Goal: Obtain resource: Download file/media

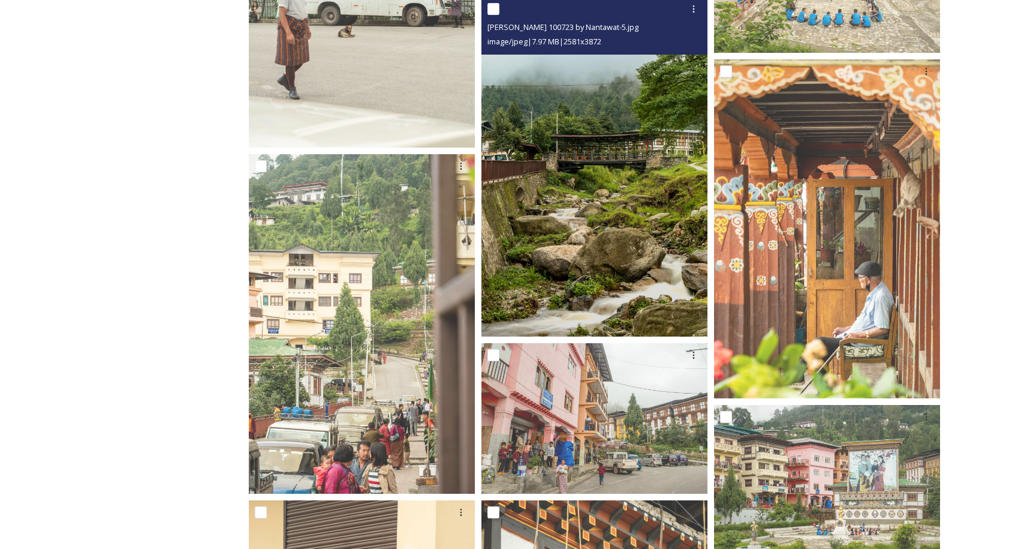
scroll to position [3183, 0]
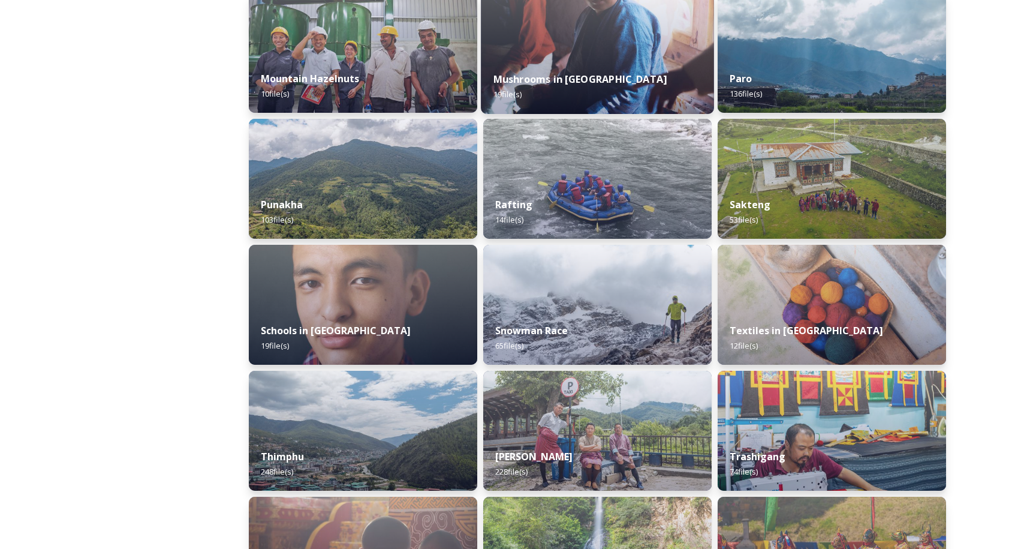
scroll to position [1114, 0]
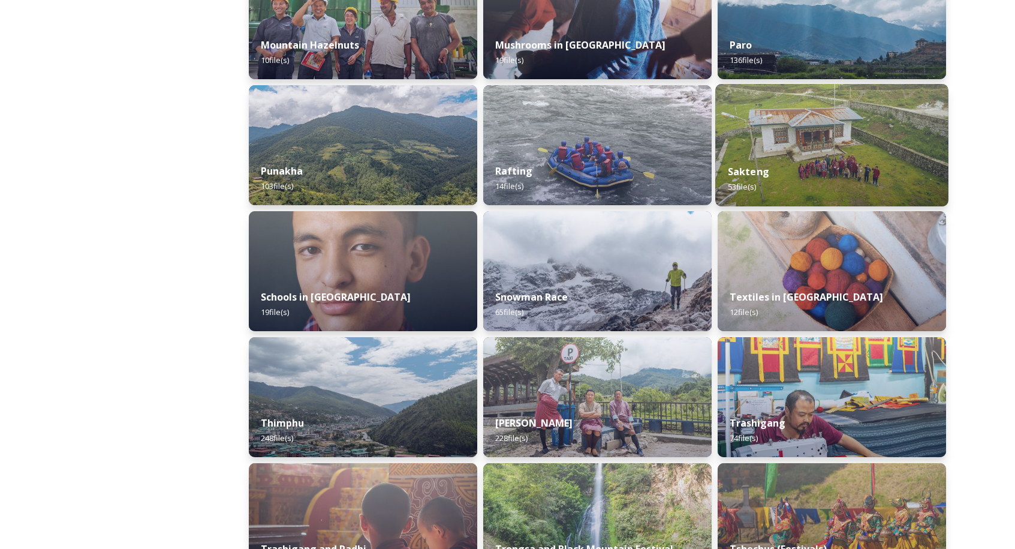
click at [766, 157] on div "Sakteng 53 file(s)" at bounding box center [831, 179] width 233 height 55
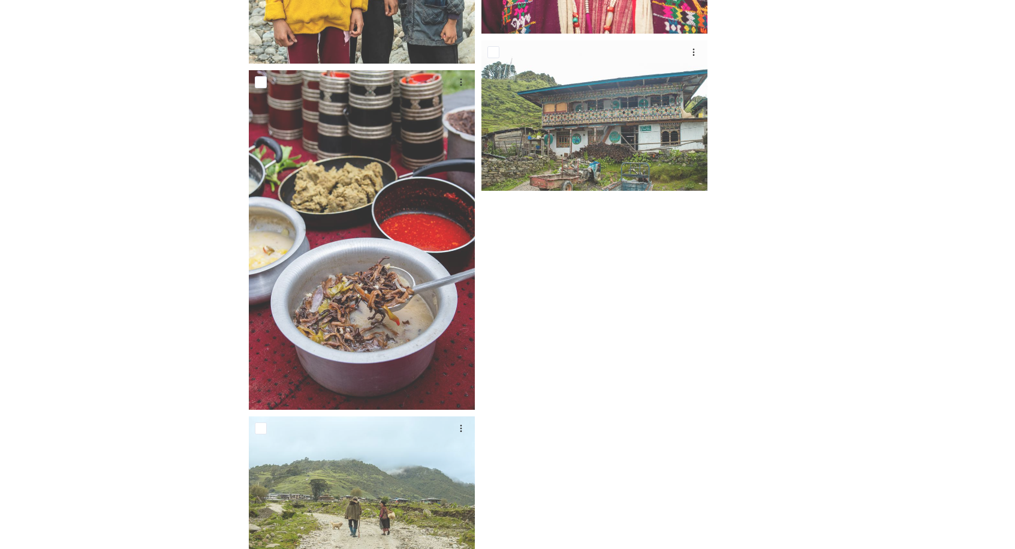
scroll to position [3778, 0]
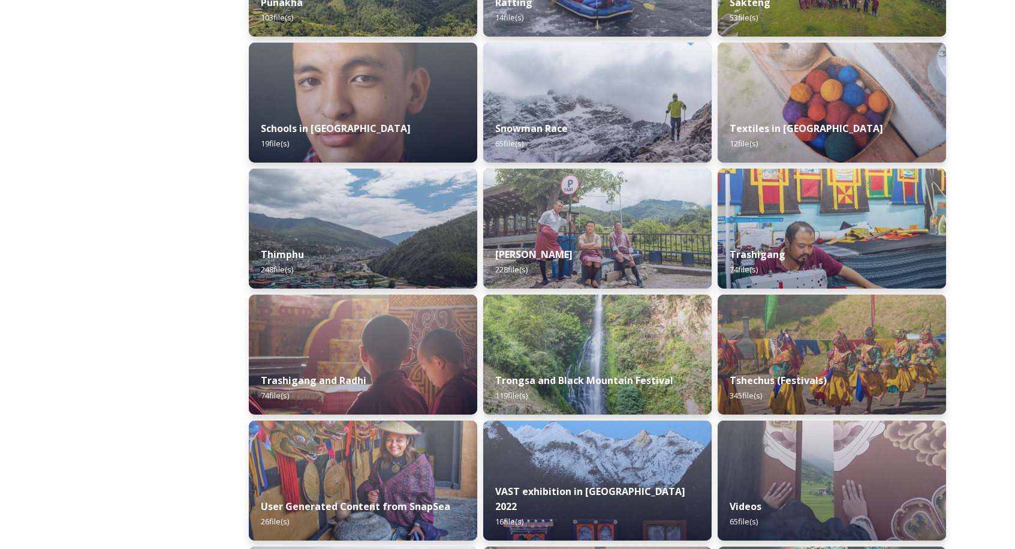
scroll to position [1285, 0]
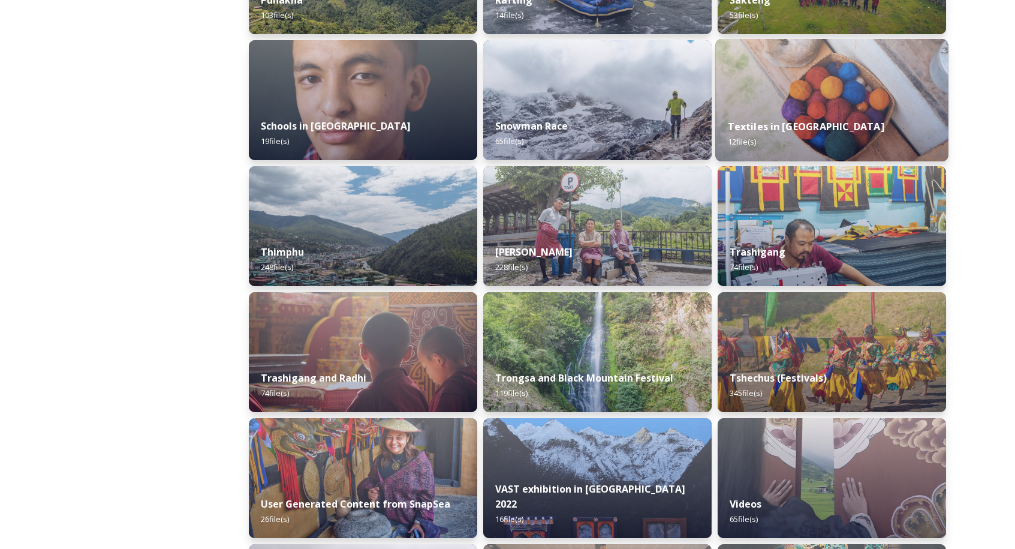
click at [847, 106] on img at bounding box center [831, 100] width 233 height 122
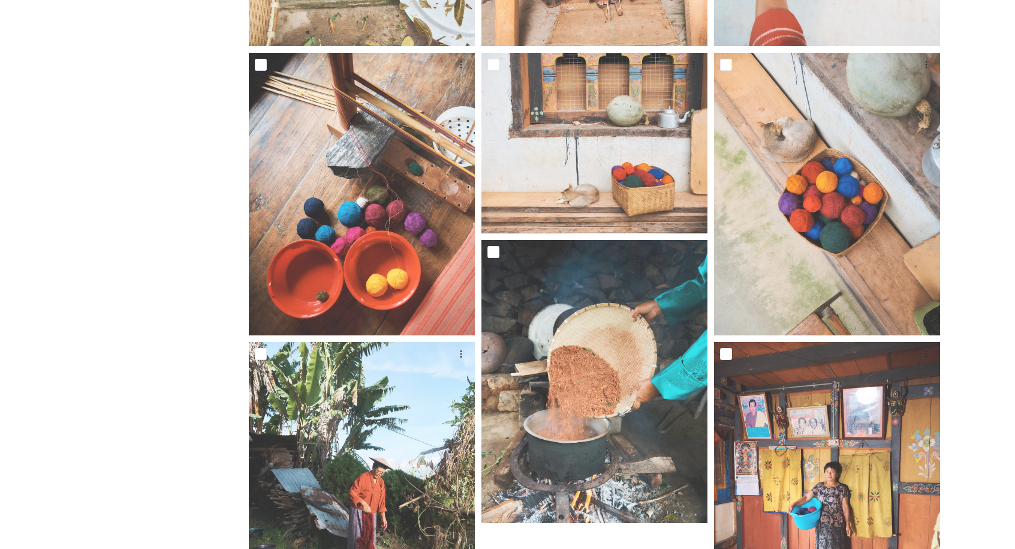
scroll to position [855, 0]
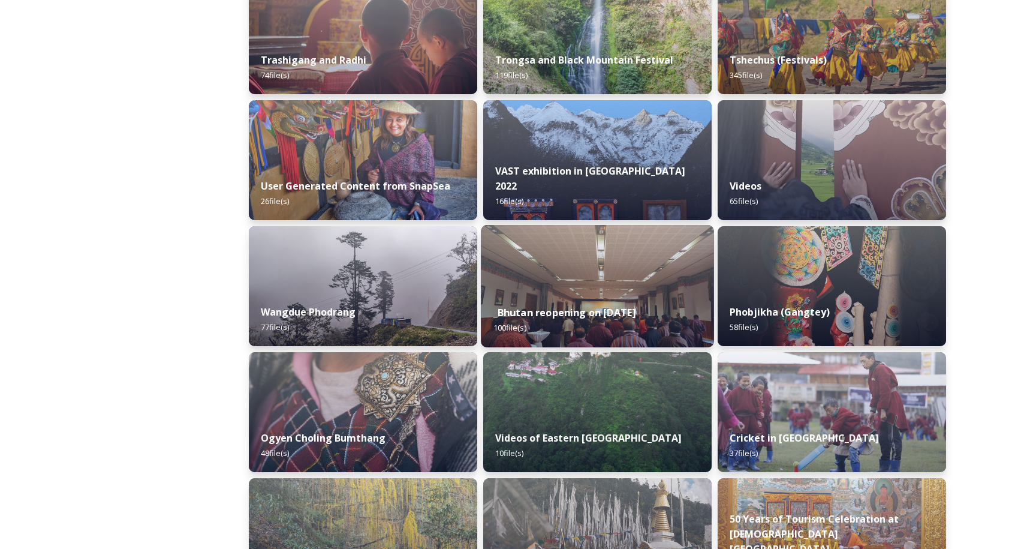
scroll to position [1630, 0]
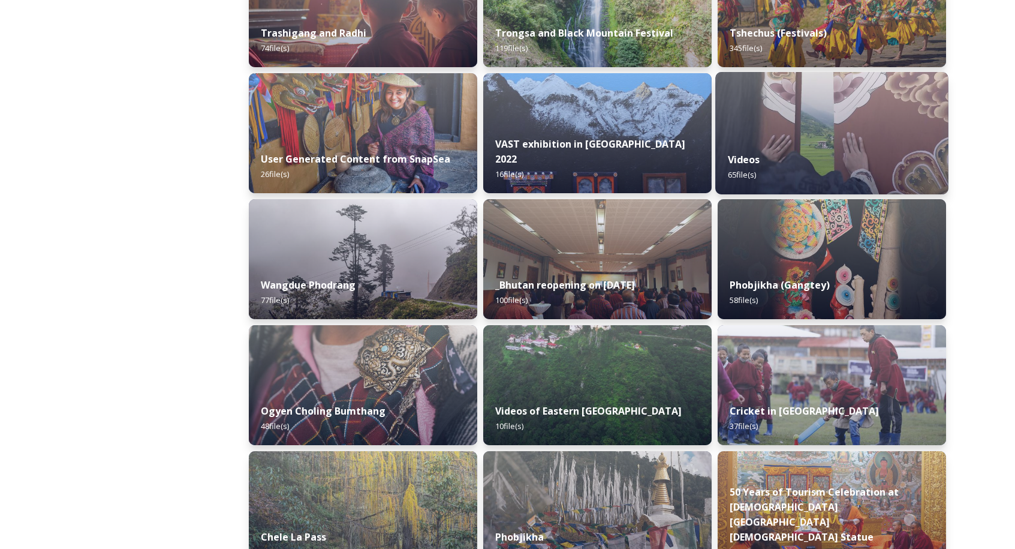
click at [821, 149] on div "Videos 65 file(s)" at bounding box center [831, 167] width 233 height 55
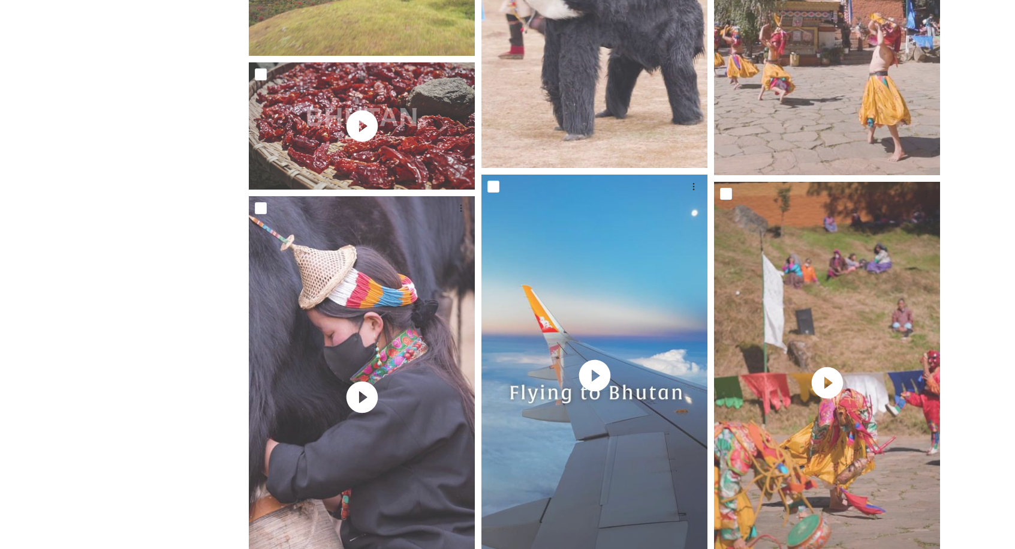
scroll to position [1210, 0]
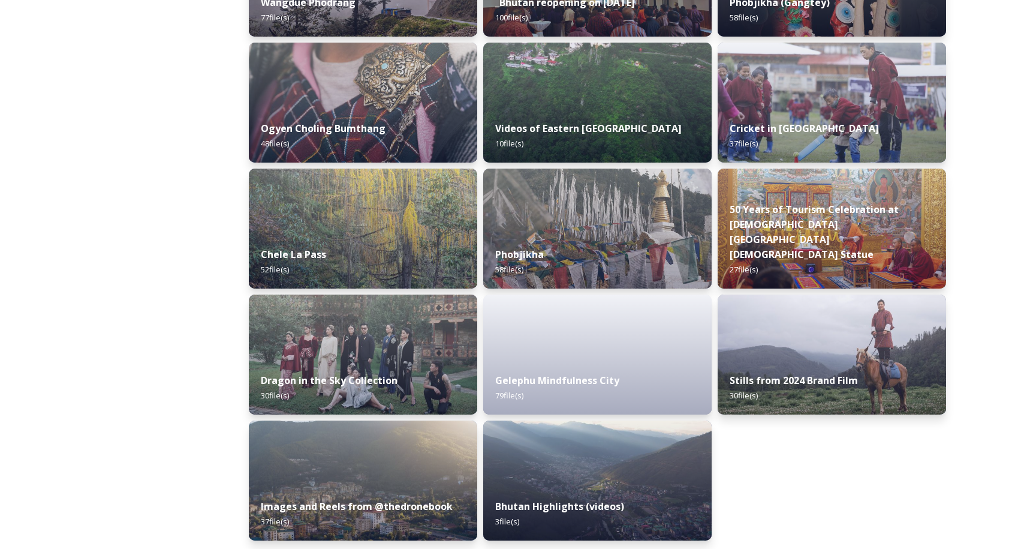
scroll to position [1916, 0]
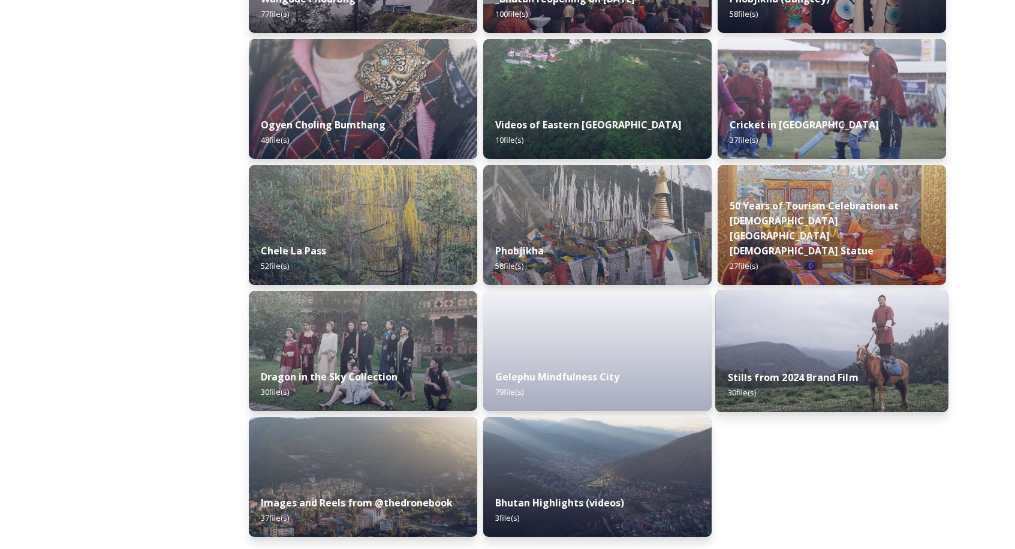
click at [892, 369] on div "Stills from 2024 Brand Film 30 file(s)" at bounding box center [831, 384] width 233 height 55
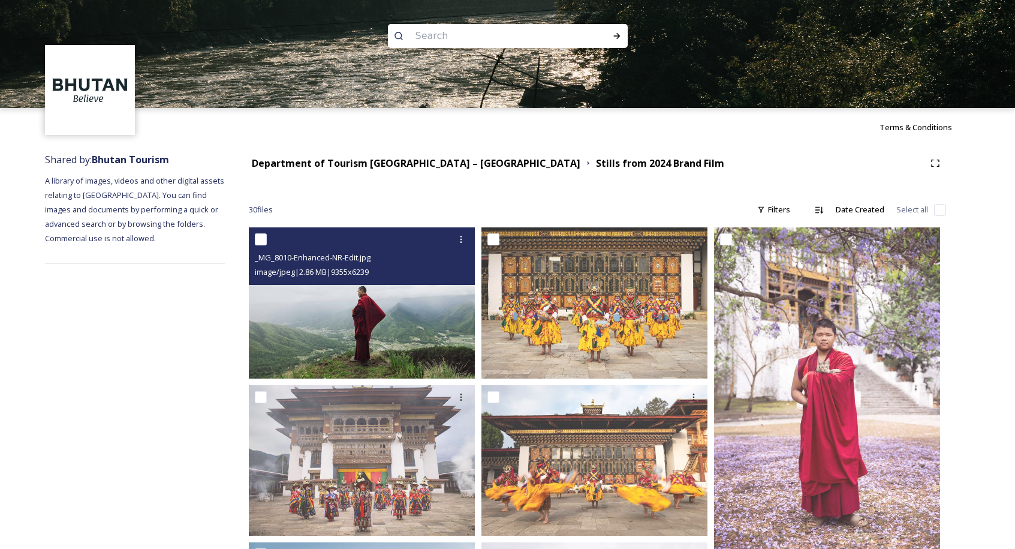
click at [443, 328] on img at bounding box center [362, 302] width 226 height 151
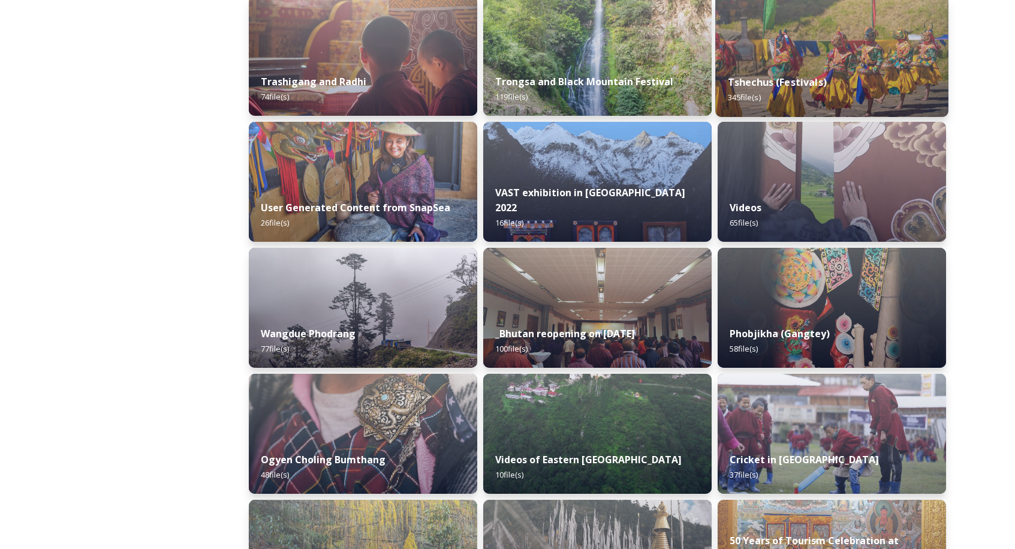
scroll to position [1822, 0]
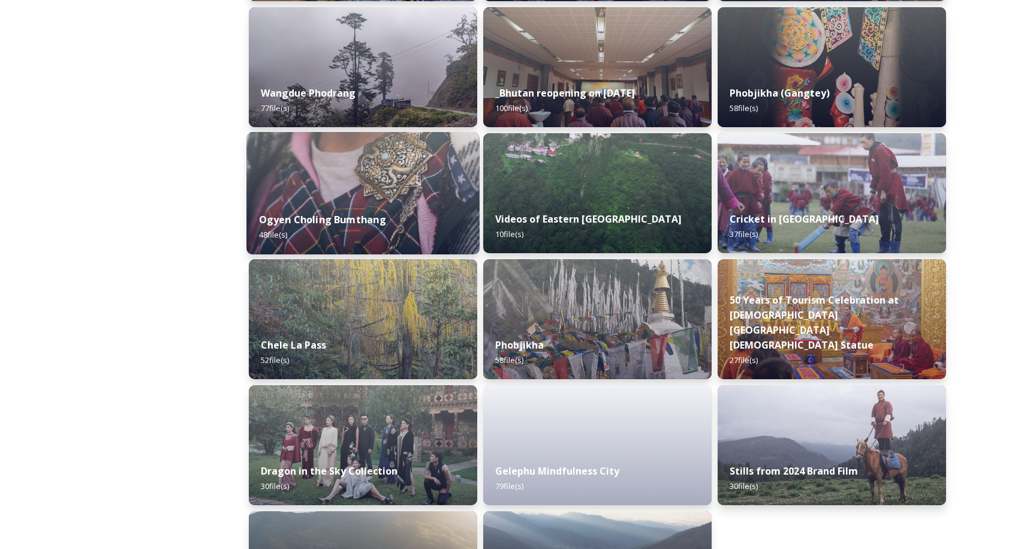
click at [359, 177] on img at bounding box center [362, 193] width 233 height 122
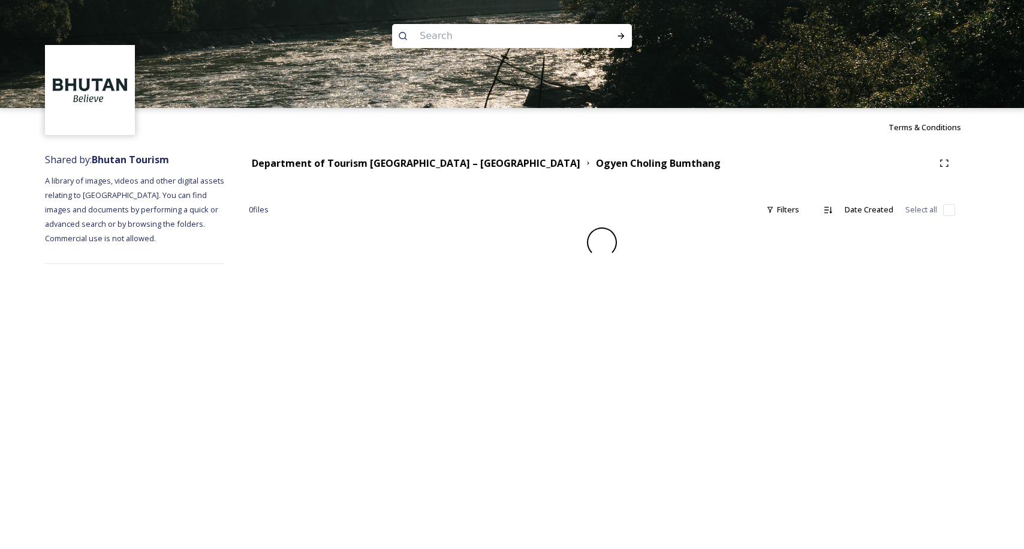
click at [920, 338] on div "Terms & Conditions Shared by: Bhutan Tourism A library of images, videos and ot…" at bounding box center [512, 274] width 1024 height 549
